Goal: Navigation & Orientation: Find specific page/section

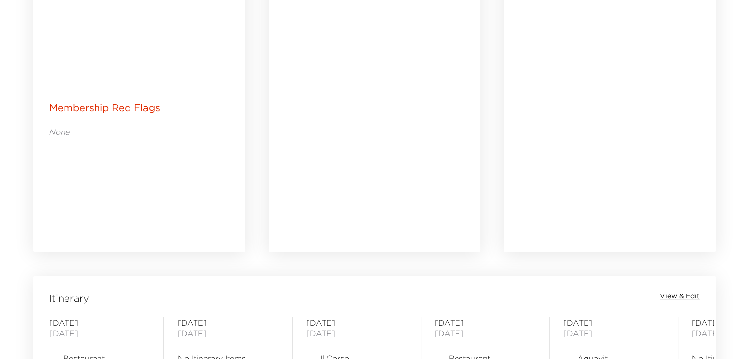
scroll to position [689, 0]
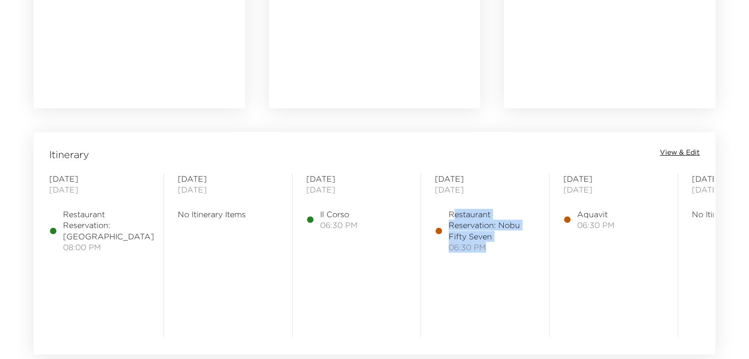
drag, startPoint x: 453, startPoint y: 212, endPoint x: 492, endPoint y: 245, distance: 51.0
click at [492, 245] on div "Restaurant Reservation: Nobu Fifty Seven 06:30 PM" at bounding box center [492, 231] width 87 height 44
click at [492, 247] on span "06:30 PM" at bounding box center [492, 247] width 87 height 11
drag, startPoint x: 489, startPoint y: 251, endPoint x: 443, endPoint y: 208, distance: 62.7
click at [444, 209] on div "Restaurant Reservation: Nobu Fifty Seven 06:30 PM" at bounding box center [485, 231] width 100 height 44
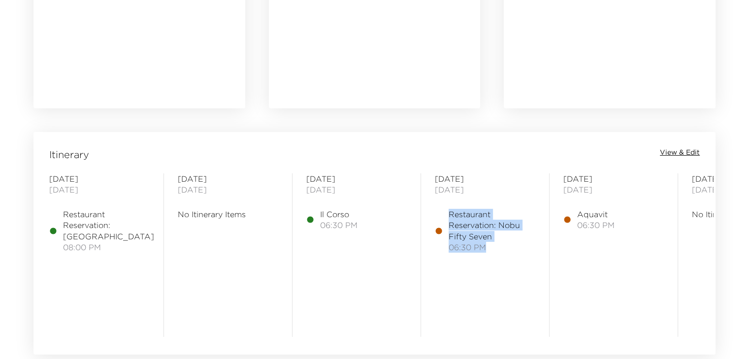
copy div "Restaurant Reservation: Nobu Fifty Seven 06:30 PM"
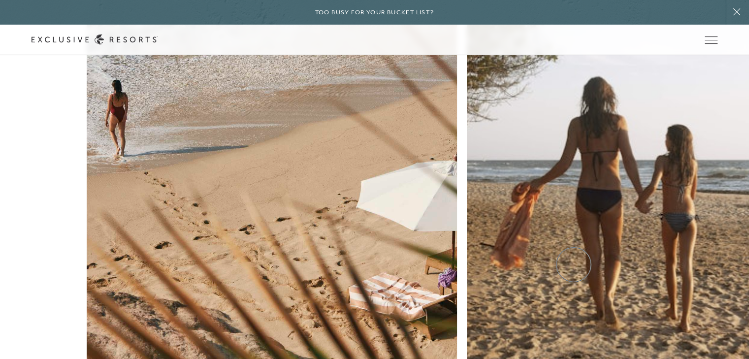
scroll to position [4253, 0]
